Goal: Information Seeking & Learning: Understand process/instructions

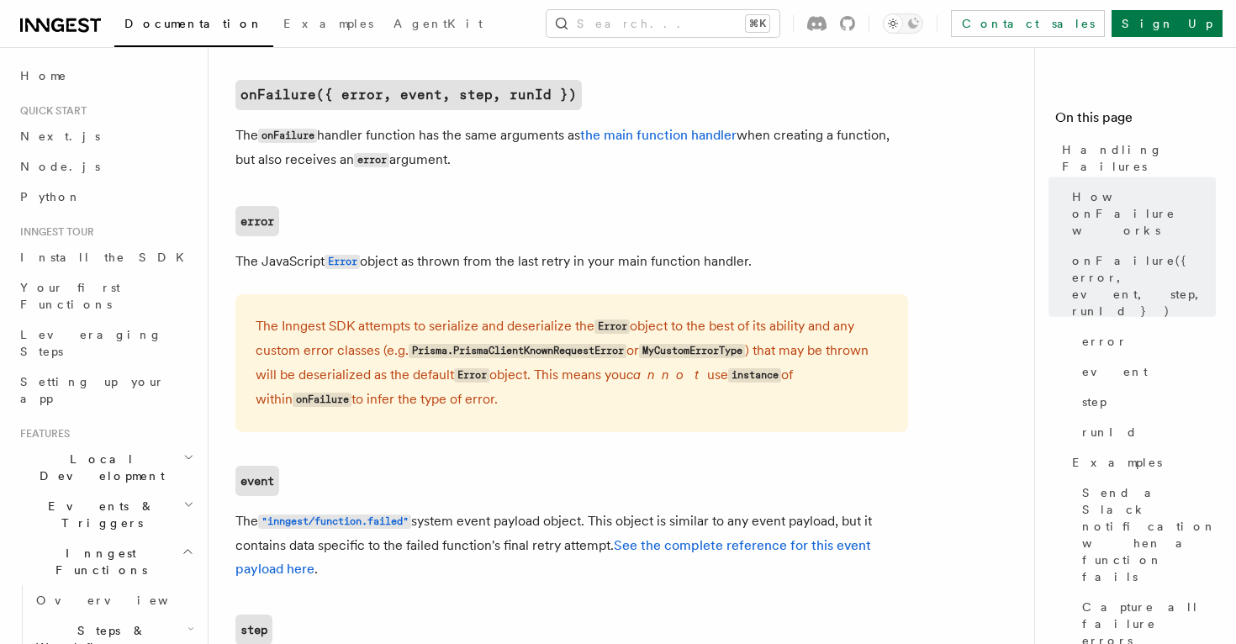
scroll to position [1043, 0]
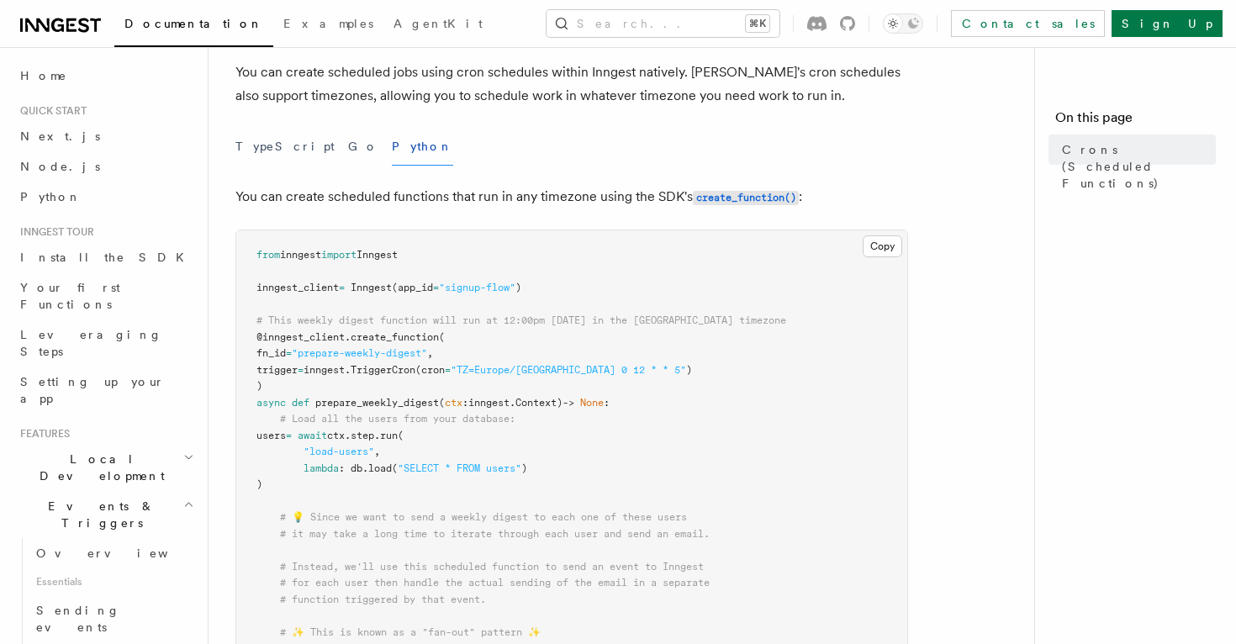
scroll to position [193, 0]
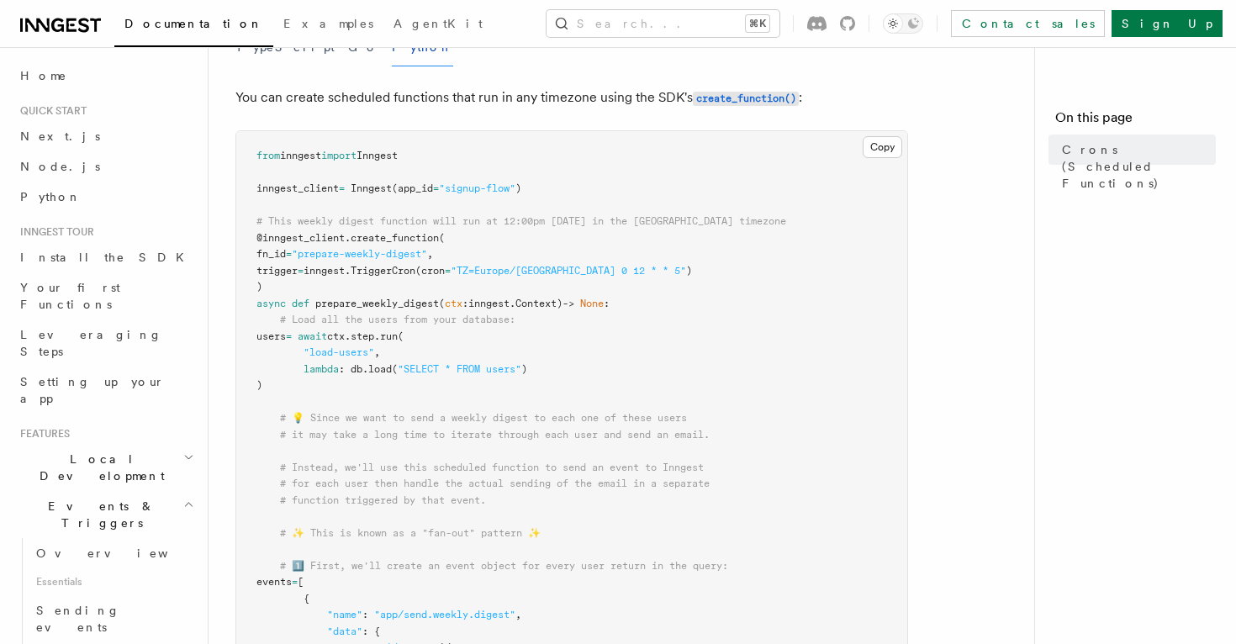
click at [293, 269] on span "trigger" at bounding box center [276, 271] width 41 height 12
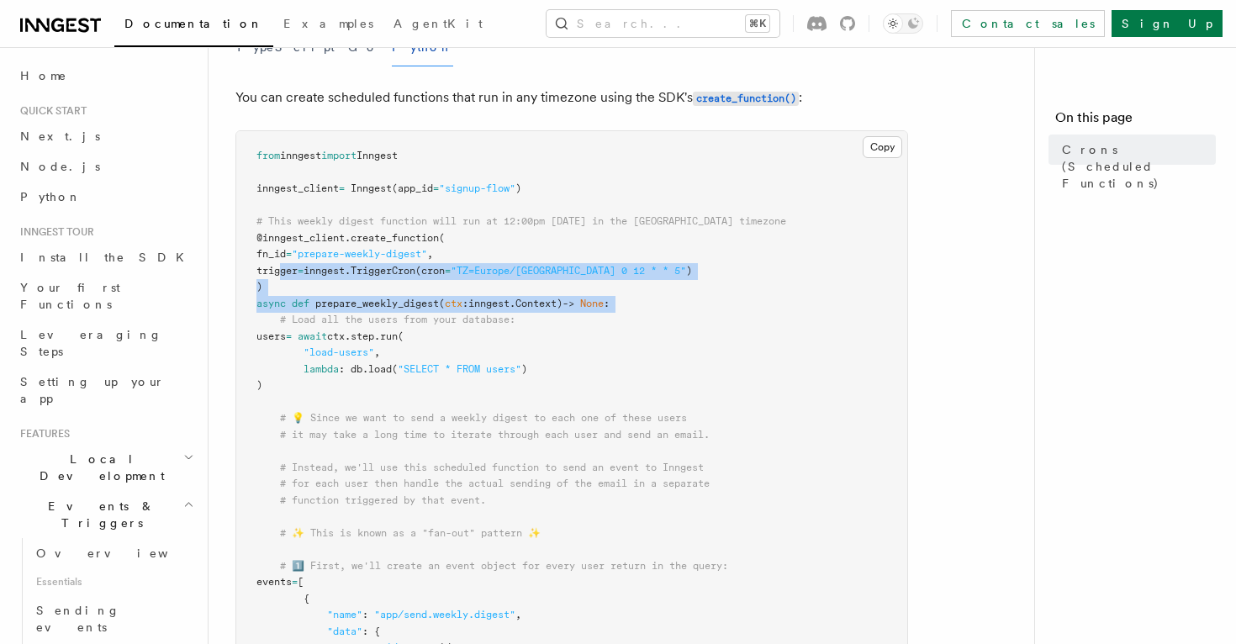
drag, startPoint x: 293, startPoint y: 269, endPoint x: 673, endPoint y: 298, distance: 380.3
click at [677, 298] on pre "from inngest import Inngest inngest_client = Inngest (app_id = "signup-flow" ) …" at bounding box center [571, 656] width 671 height 1050
click at [668, 277] on pre "from inngest import Inngest inngest_client = Inngest (app_id = "signup-flow" ) …" at bounding box center [571, 656] width 671 height 1050
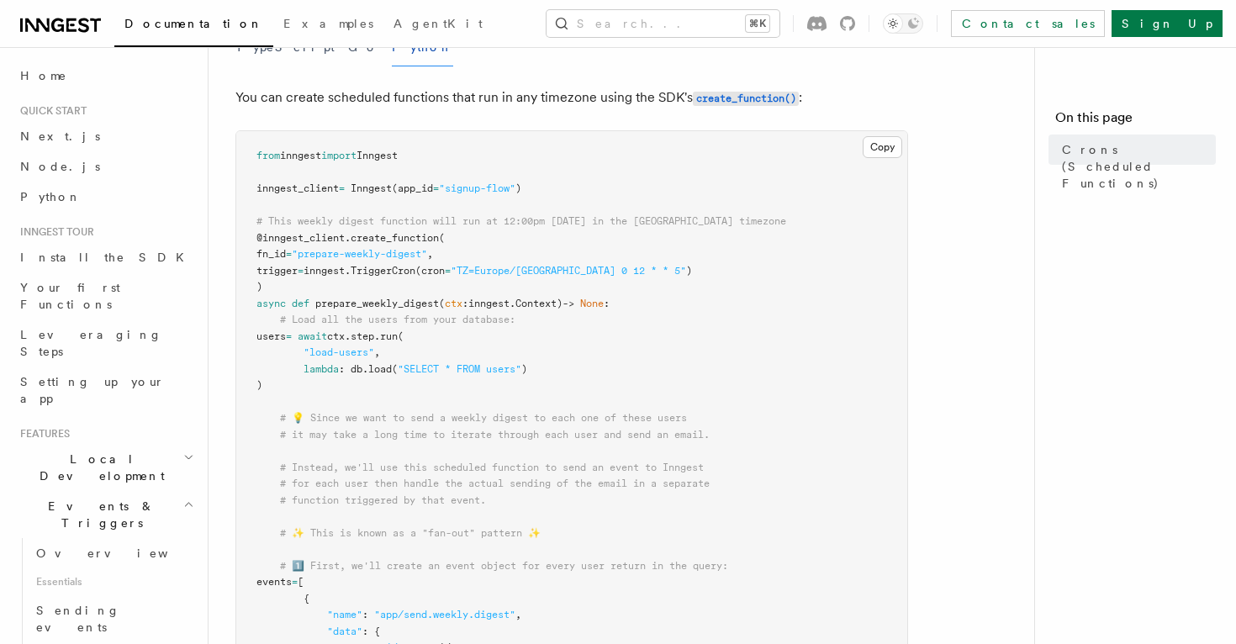
click at [651, 277] on pre "from inngest import Inngest inngest_client = Inngest (app_id = "signup-flow" ) …" at bounding box center [571, 656] width 671 height 1050
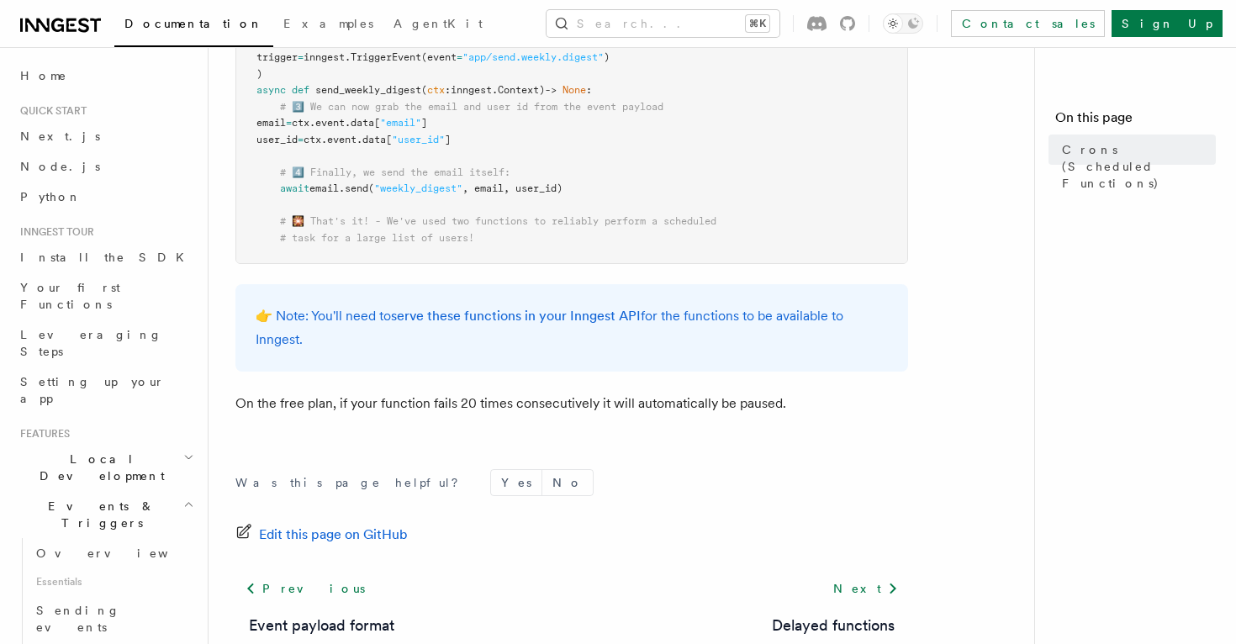
scroll to position [1217, 0]
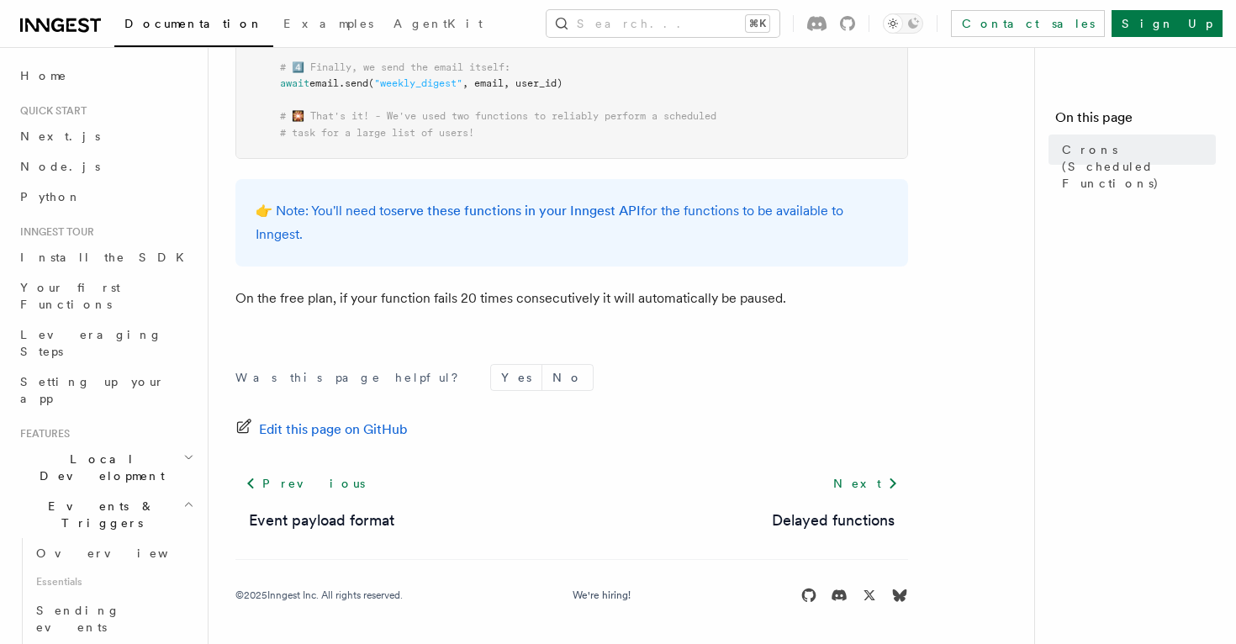
copy code "trigger = inngest. TriggerCron (cron = "TZ=Europe/Paris 0 12 * * 5" )"
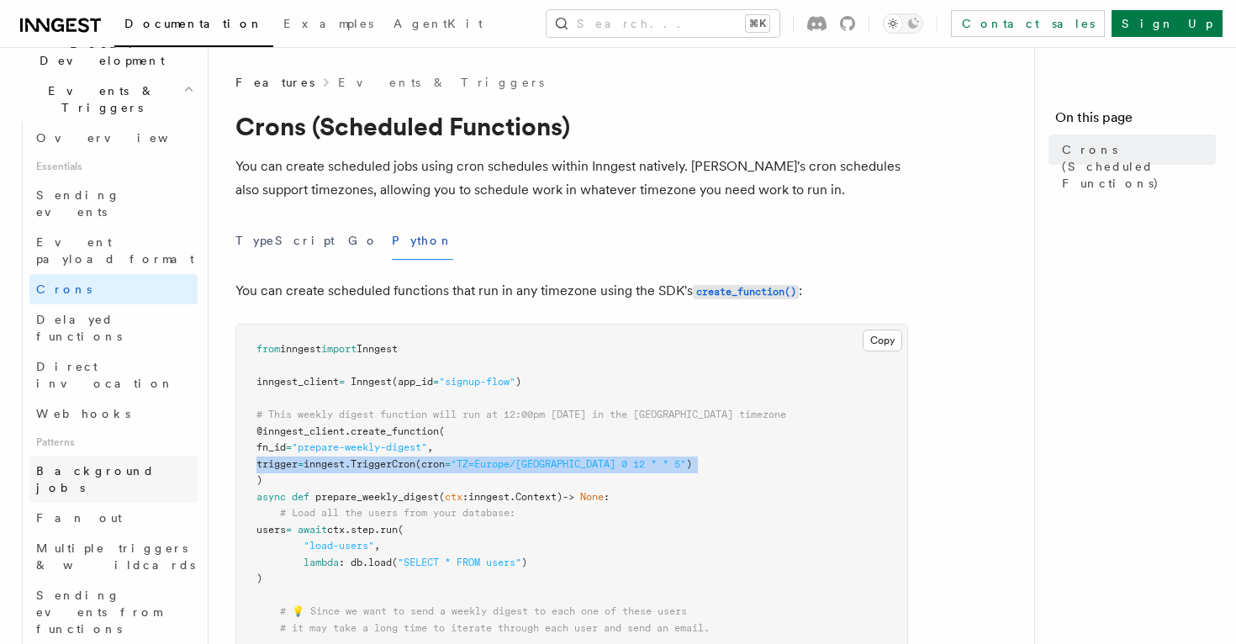
scroll to position [416, 0]
click at [137, 541] on span "Multiple triggers & wildcards" at bounding box center [115, 556] width 159 height 30
click at [487, 464] on span ""TZ=Europe/Paris 0 12 * * 5"" at bounding box center [568, 464] width 235 height 12
drag, startPoint x: 487, startPoint y: 464, endPoint x: 644, endPoint y: 463, distance: 157.2
click at [644, 463] on span ""TZ=Europe/Paris 0 12 * * 5"" at bounding box center [568, 464] width 235 height 12
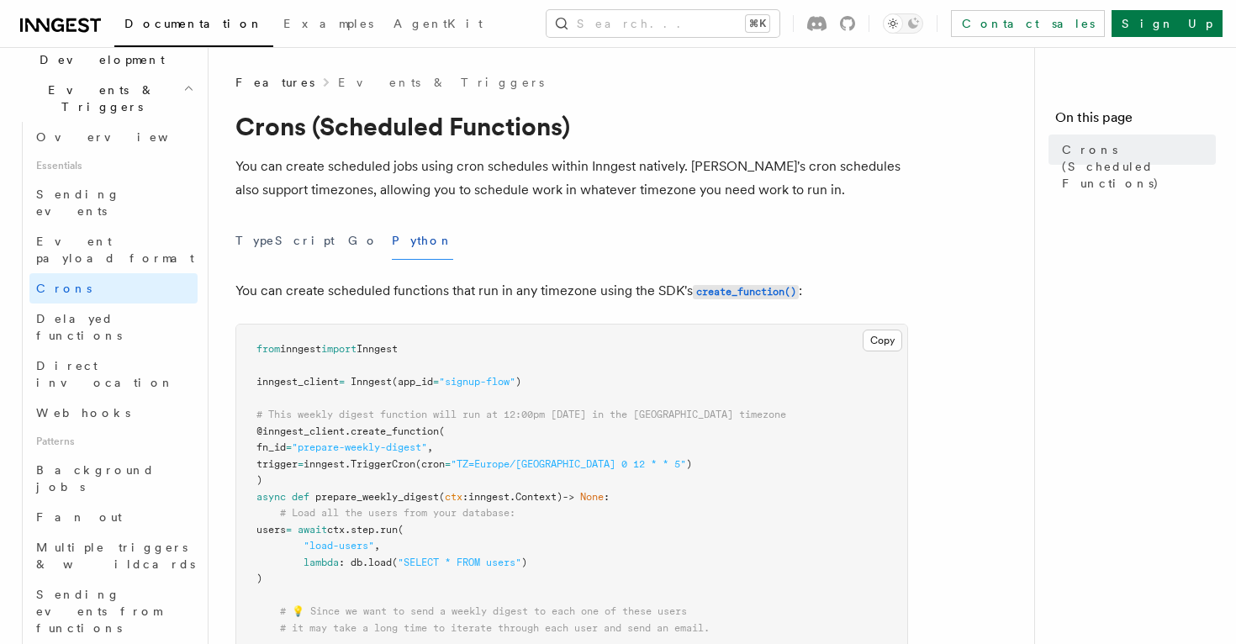
click at [445, 462] on span "(cron" at bounding box center [429, 464] width 29 height 12
copy code "trigger = inngest. TriggerCron (cron = "TZ=Europe/Paris 0 12 * * 5" )"
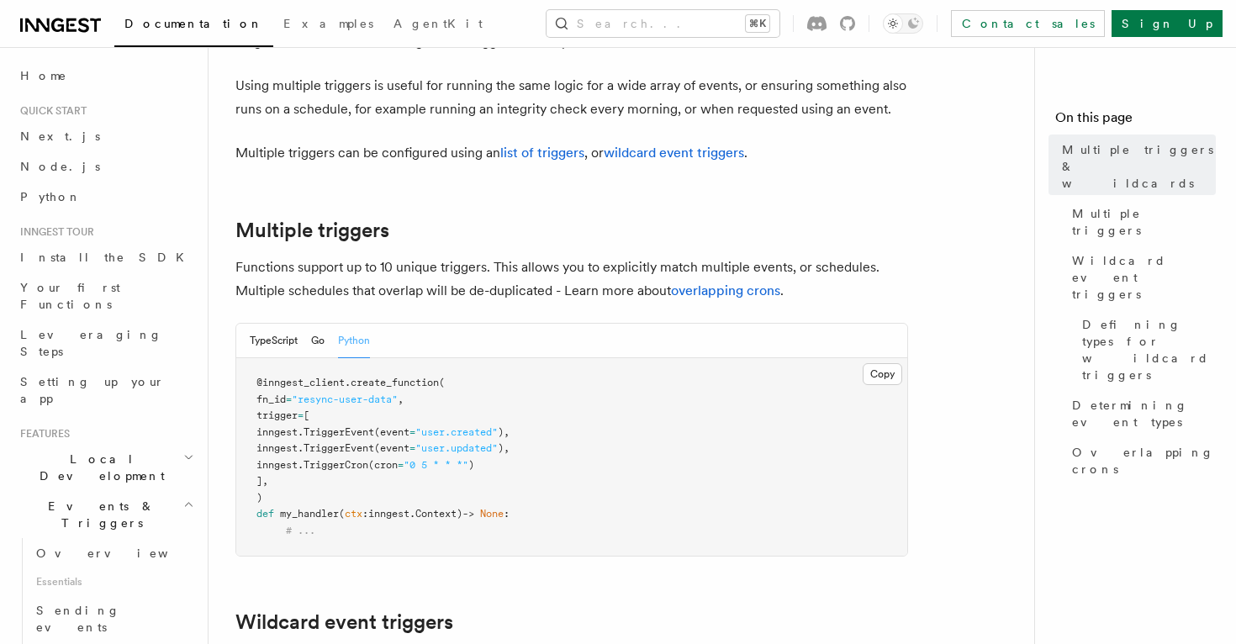
scroll to position [303, 0]
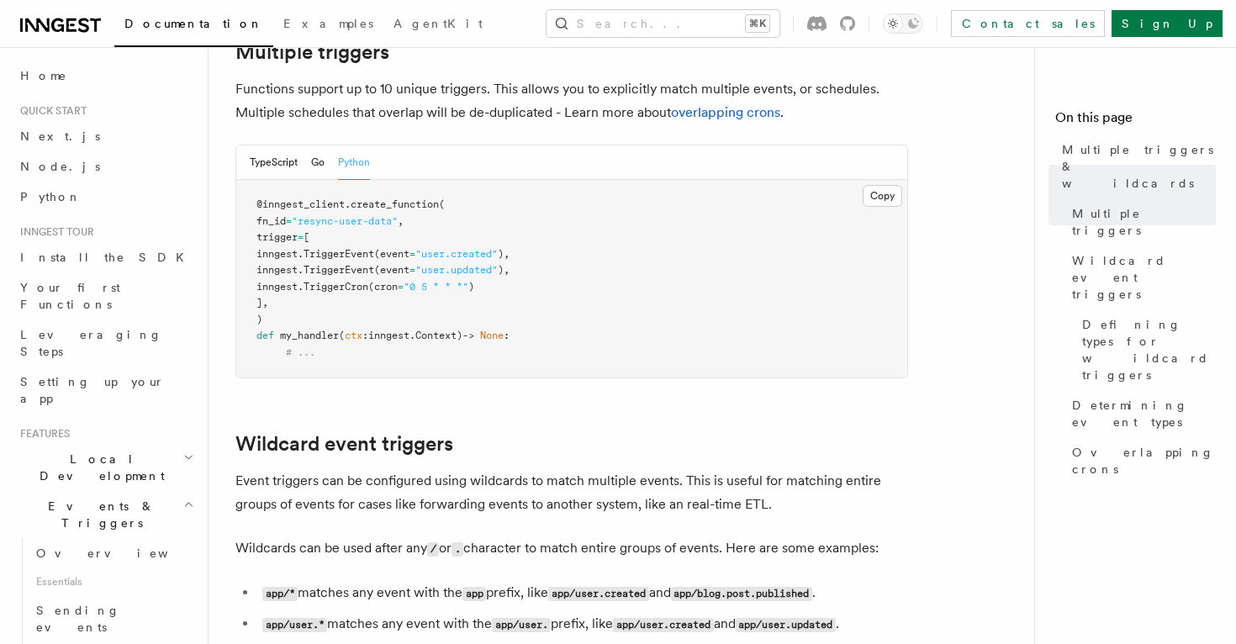
click at [368, 284] on span "TriggerCron" at bounding box center [336, 287] width 65 height 12
copy code "inngest. TriggerCron (cron = "0 5 * * *" )"
